Goal: Transaction & Acquisition: Subscribe to service/newsletter

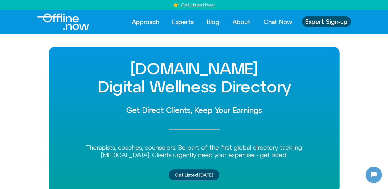
scroll to position [60, 0]
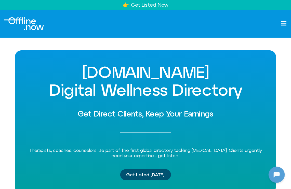
scroll to position [60, 0]
click at [153, 175] on span "Get Listed [DATE]" at bounding box center [145, 175] width 39 height 5
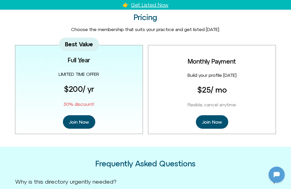
scroll to position [626, 0]
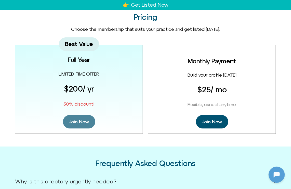
click at [80, 121] on span "Join Now" at bounding box center [79, 121] width 20 height 7
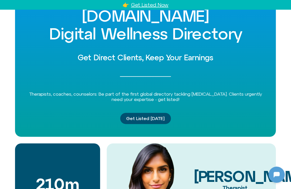
scroll to position [0, 0]
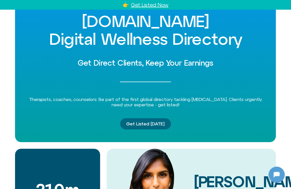
click at [154, 123] on span "Get Listed Today" at bounding box center [145, 124] width 39 height 5
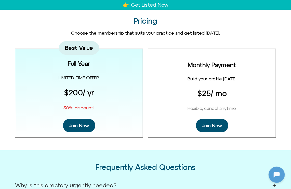
scroll to position [626, 0]
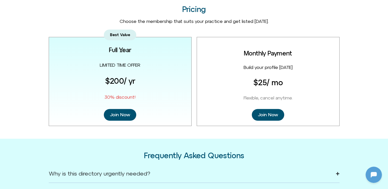
scroll to position [689, 0]
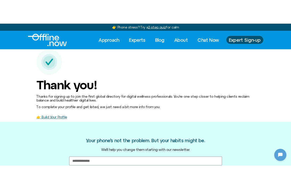
scroll to position [60, 0]
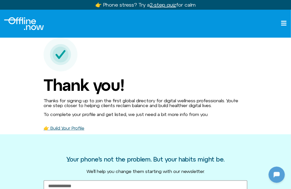
scroll to position [60, 0]
click at [244, 43] on p at bounding box center [146, 55] width 204 height 35
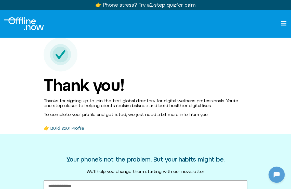
scroll to position [60, 0]
